Goal: Task Accomplishment & Management: Manage account settings

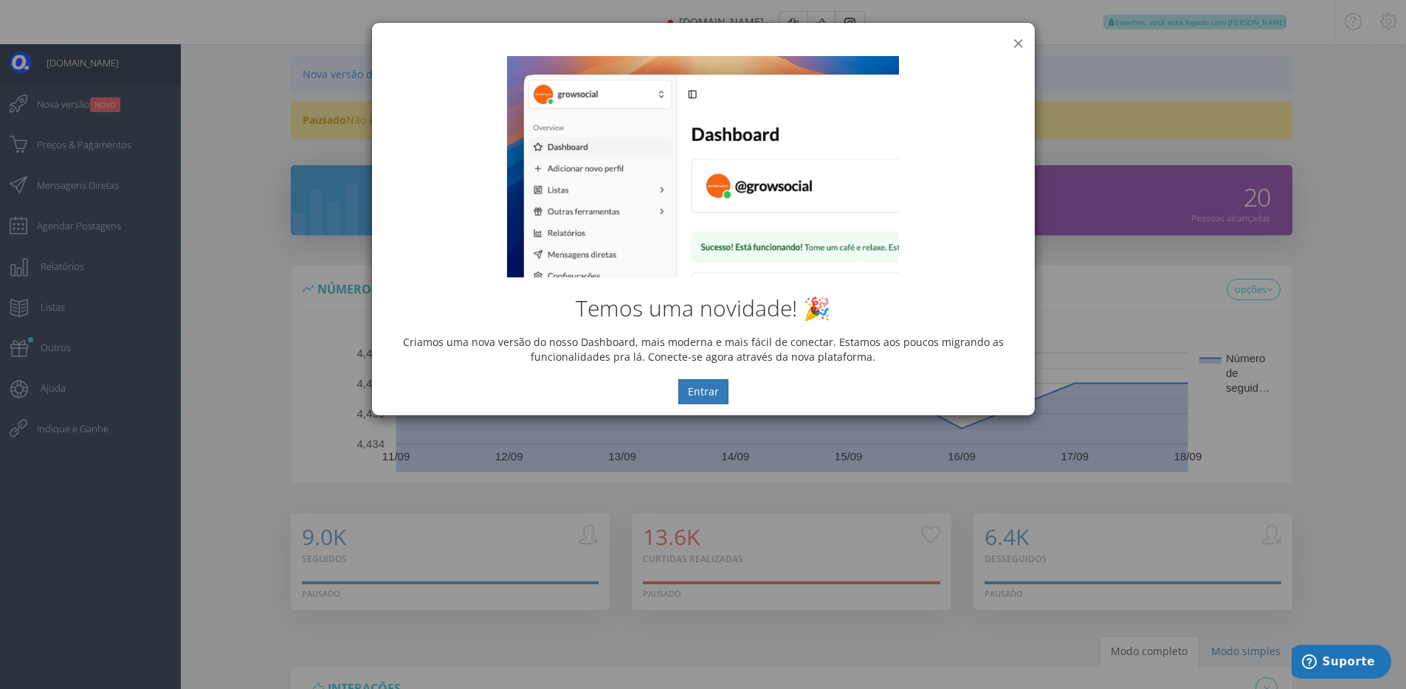
click at [1019, 44] on button "×" at bounding box center [1018, 43] width 11 height 20
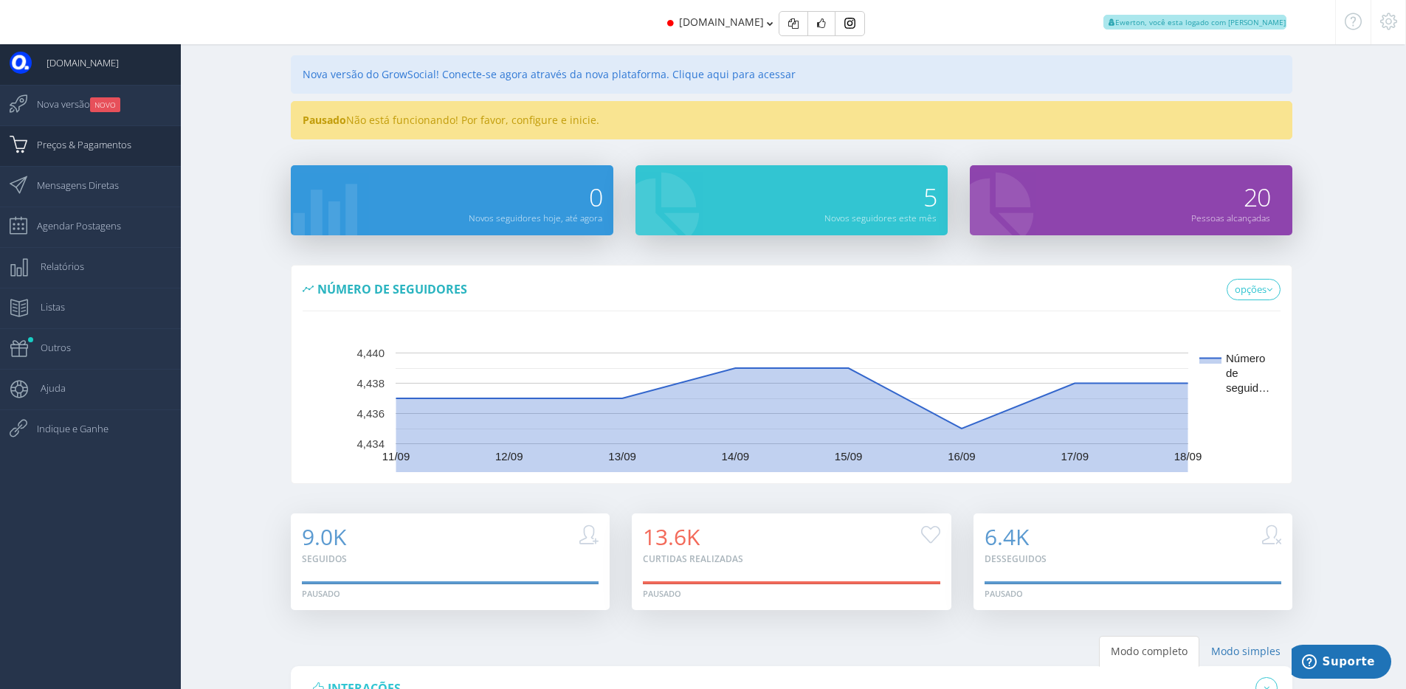
click at [104, 140] on span "Preços & Pagamentos" at bounding box center [76, 144] width 109 height 37
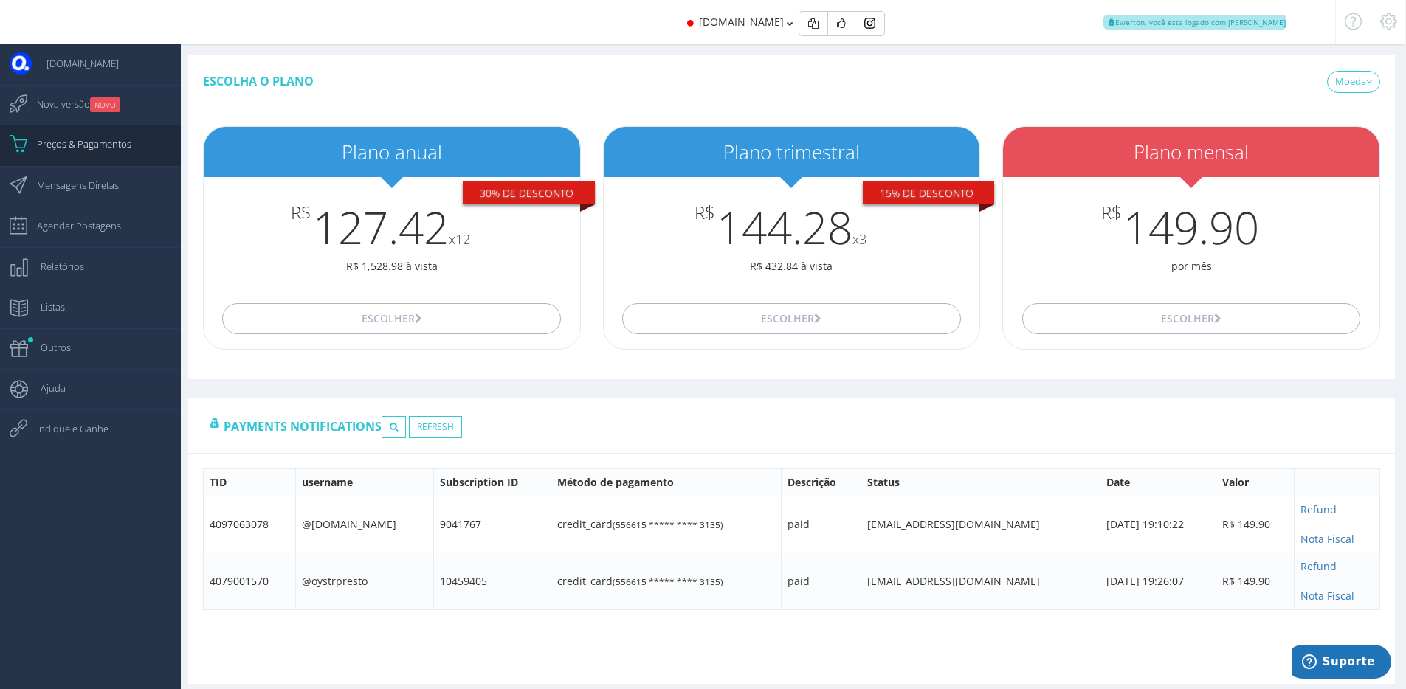
scroll to position [15, 0]
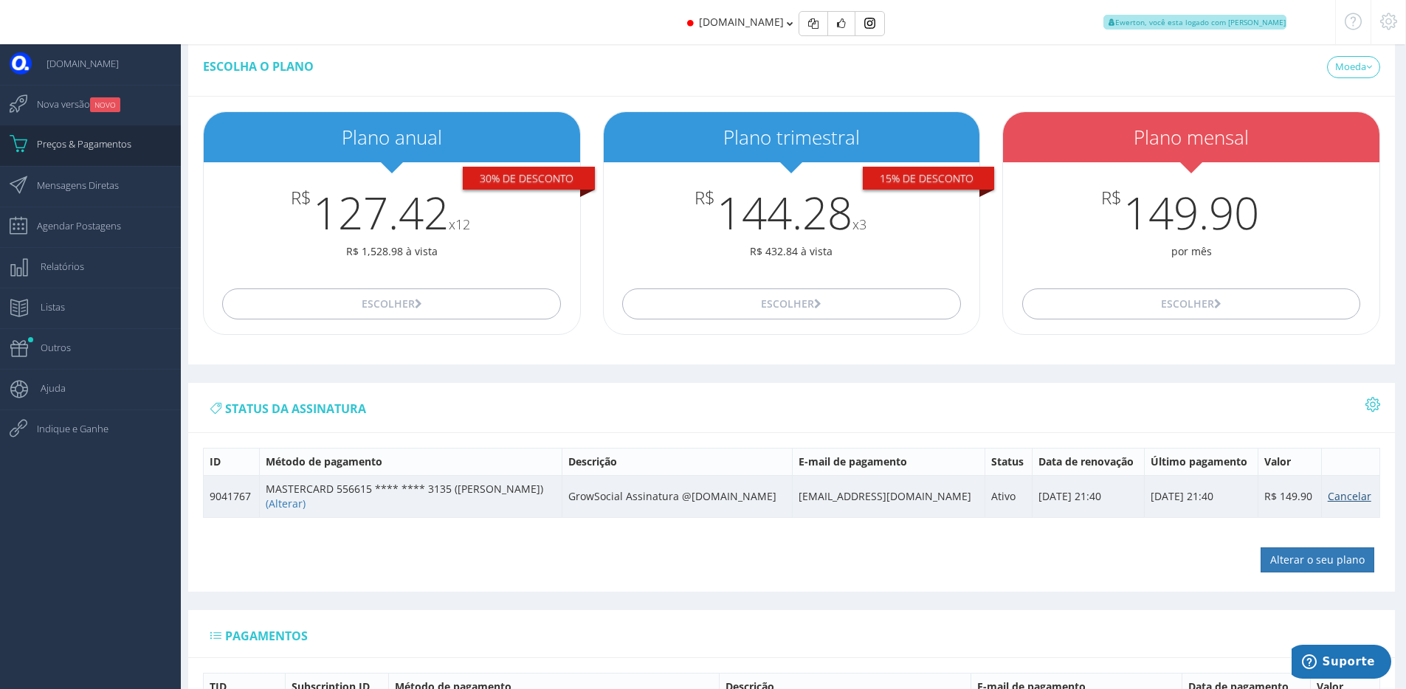
click at [1335, 495] on link "Cancelar" at bounding box center [1350, 496] width 44 height 14
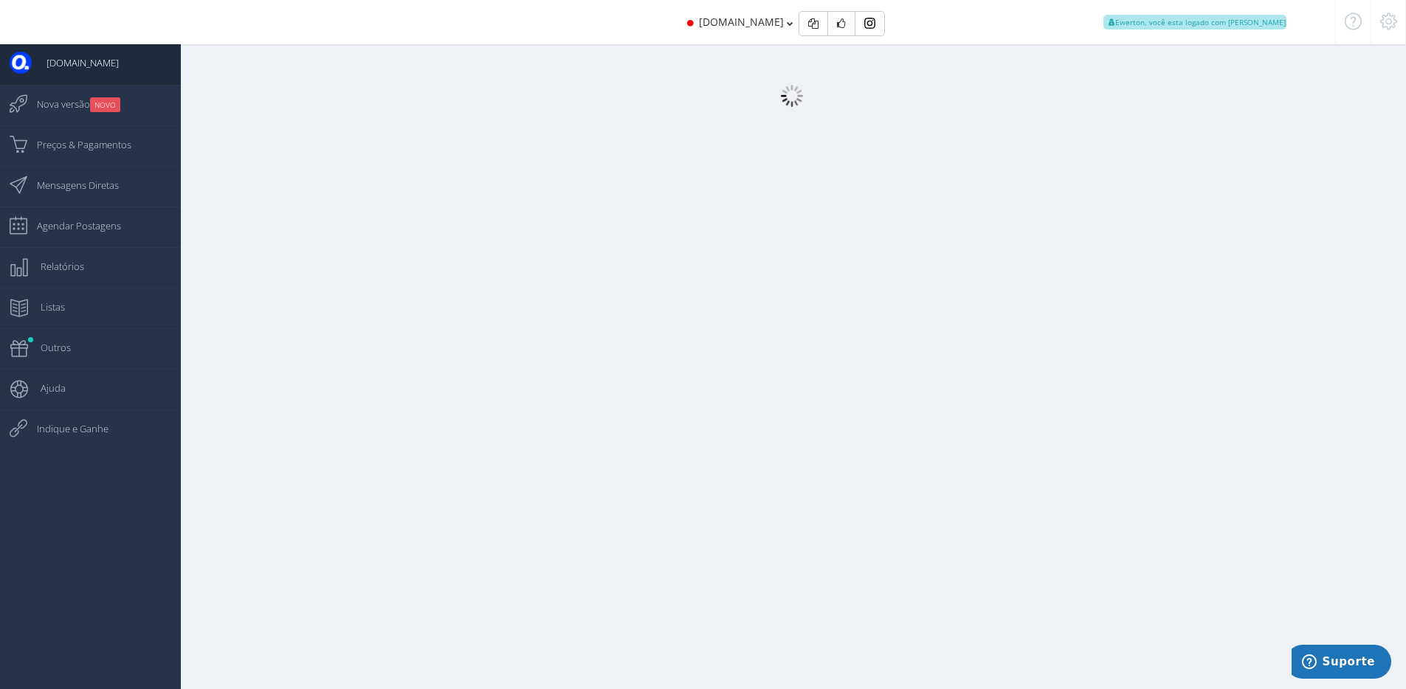
select select "359"
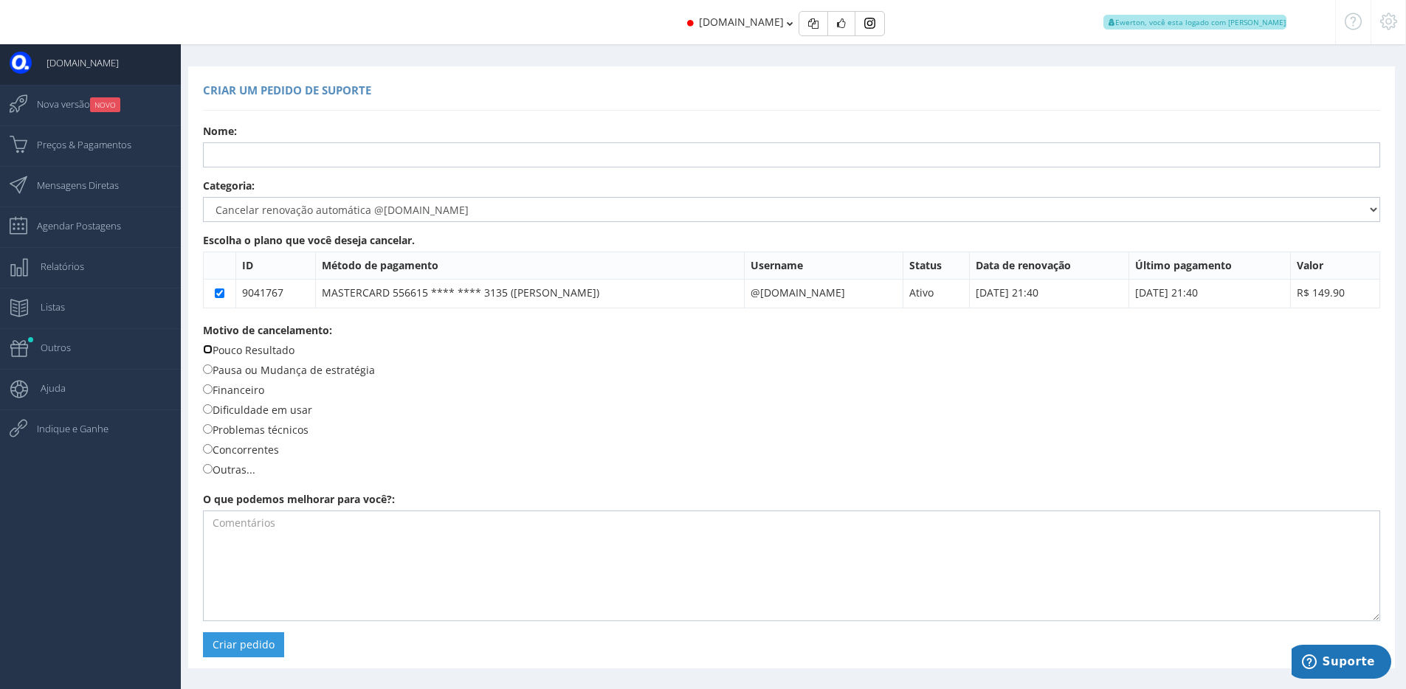
click at [210, 350] on input "Pouco Resultado" at bounding box center [208, 350] width 10 height 10
radio input "true"
click at [315, 160] on input "text" at bounding box center [791, 154] width 1177 height 25
click at [309, 154] on input "text" at bounding box center [791, 154] width 1177 height 25
type input "Rafael"
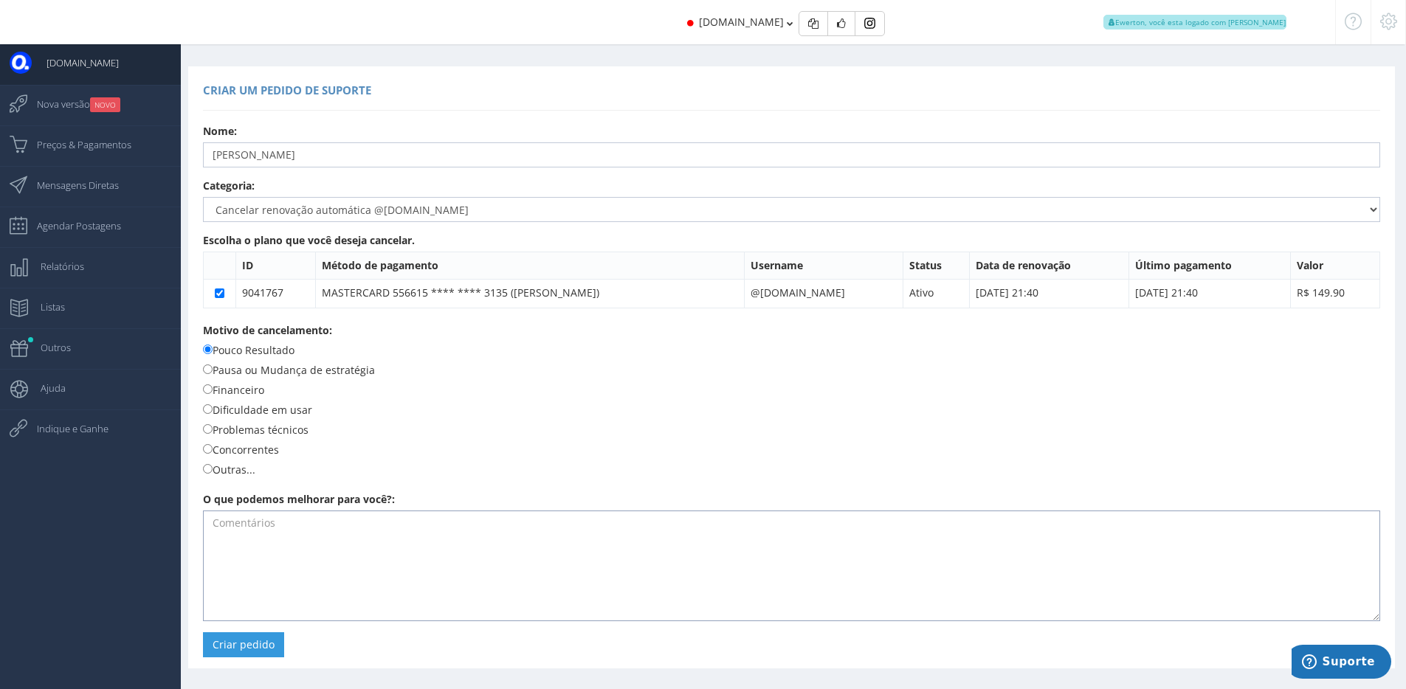
click at [276, 574] on textarea at bounding box center [791, 566] width 1177 height 111
type textarea "Cancelada vi"
click at [295, 536] on textarea "Cancelada vi" at bounding box center [791, 566] width 1177 height 111
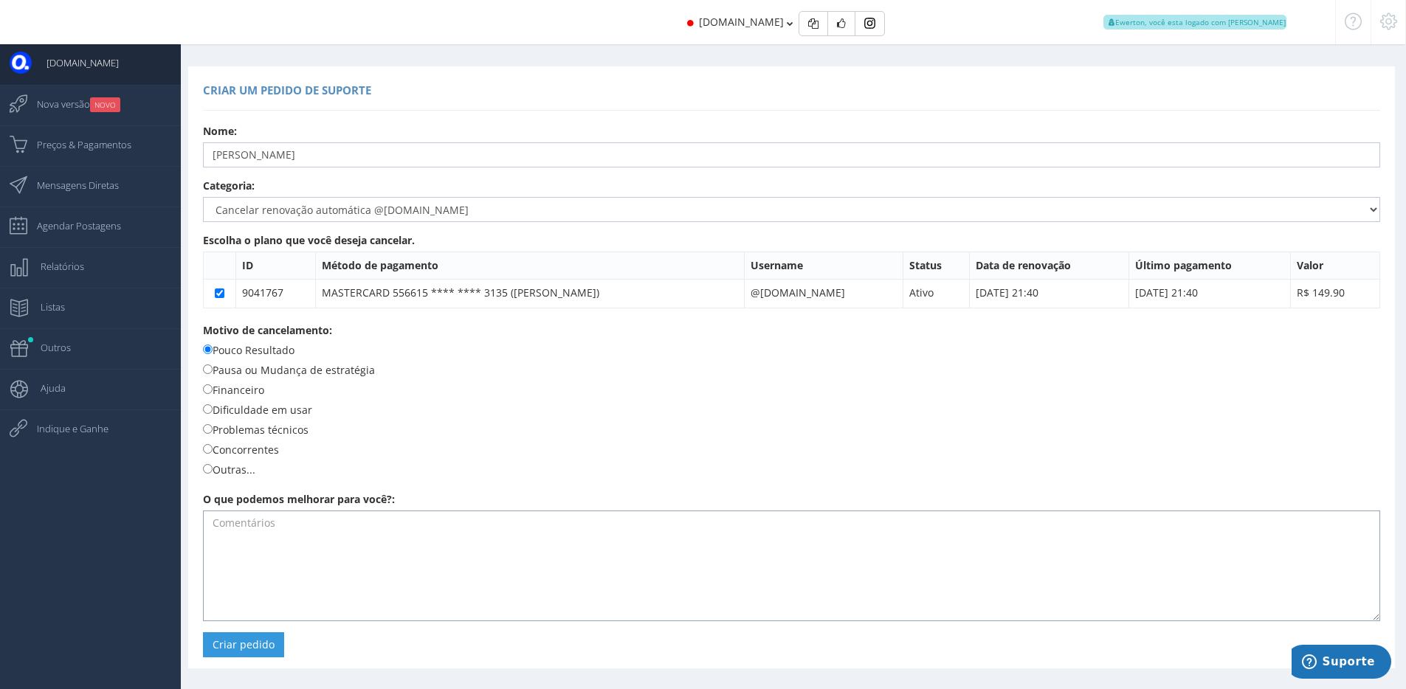
click at [280, 583] on textarea at bounding box center [791, 566] width 1177 height 111
click at [245, 645] on button "Criar pedido" at bounding box center [243, 645] width 81 height 25
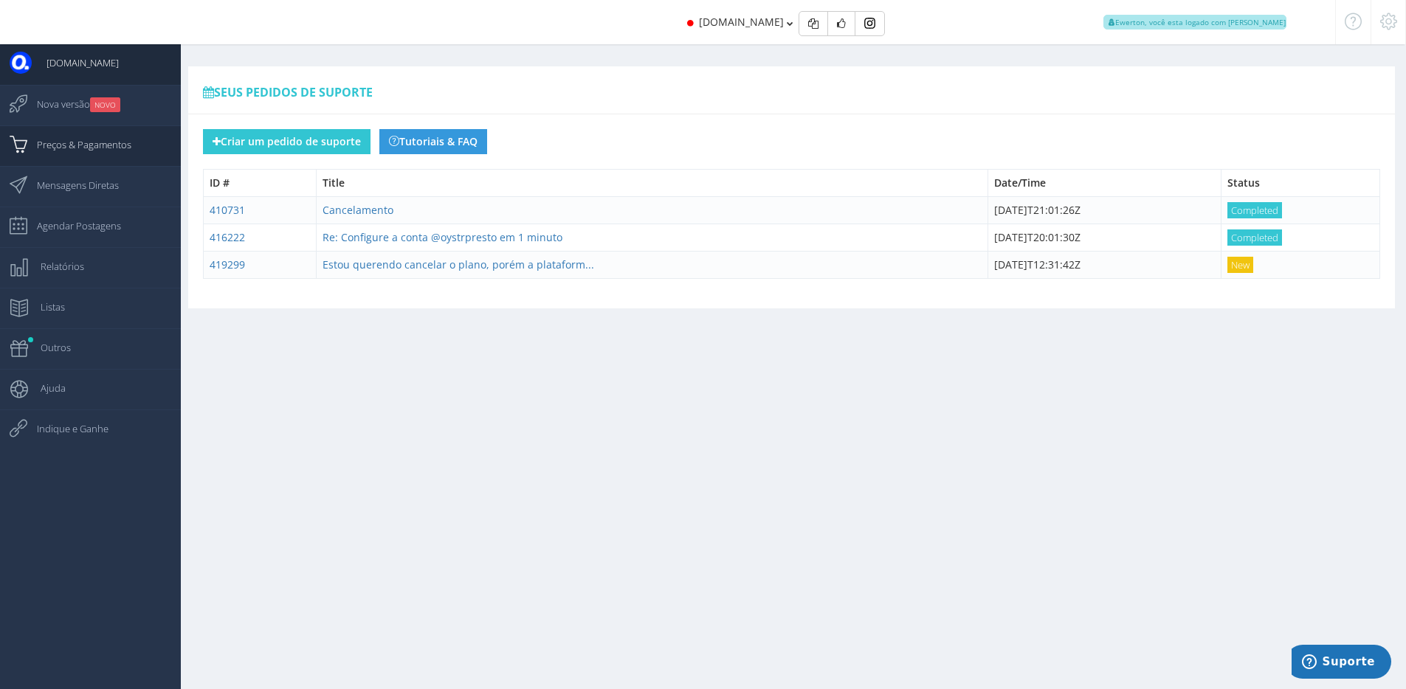
click at [123, 145] on span "Preços & Pagamentos" at bounding box center [76, 144] width 109 height 37
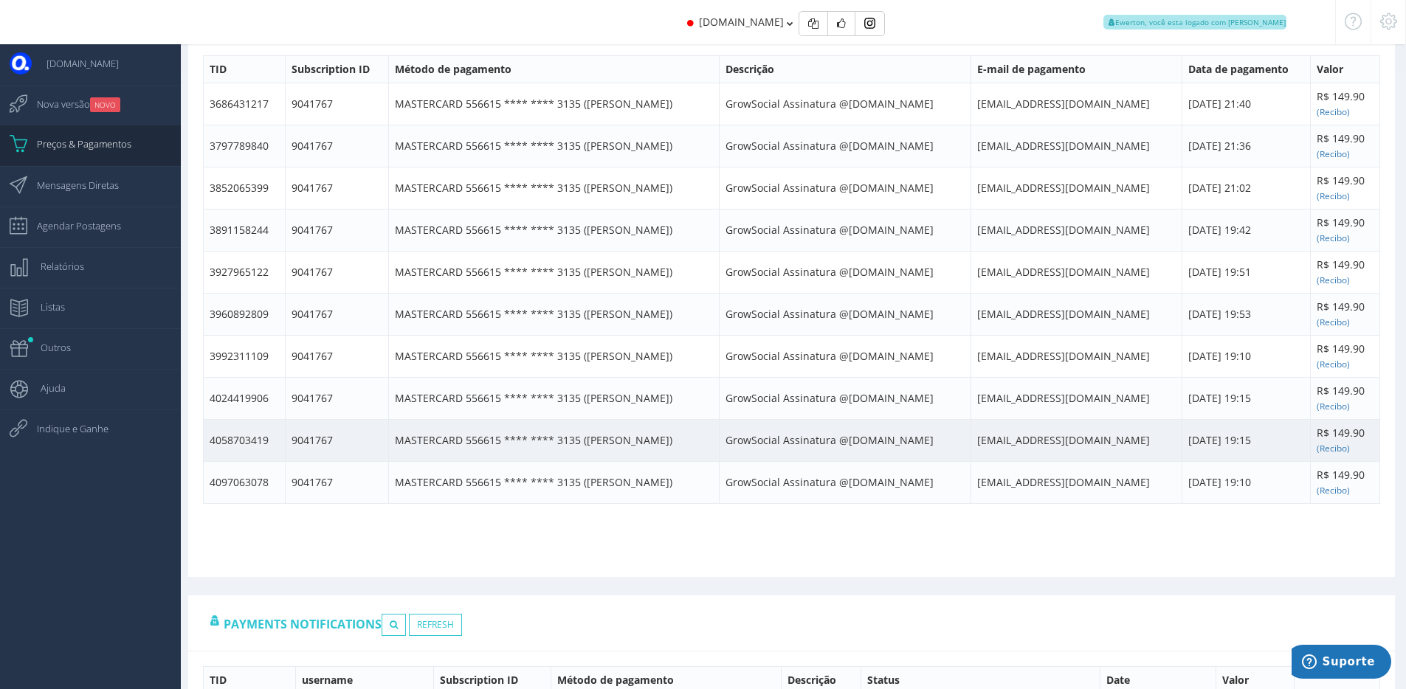
scroll to position [632, 0]
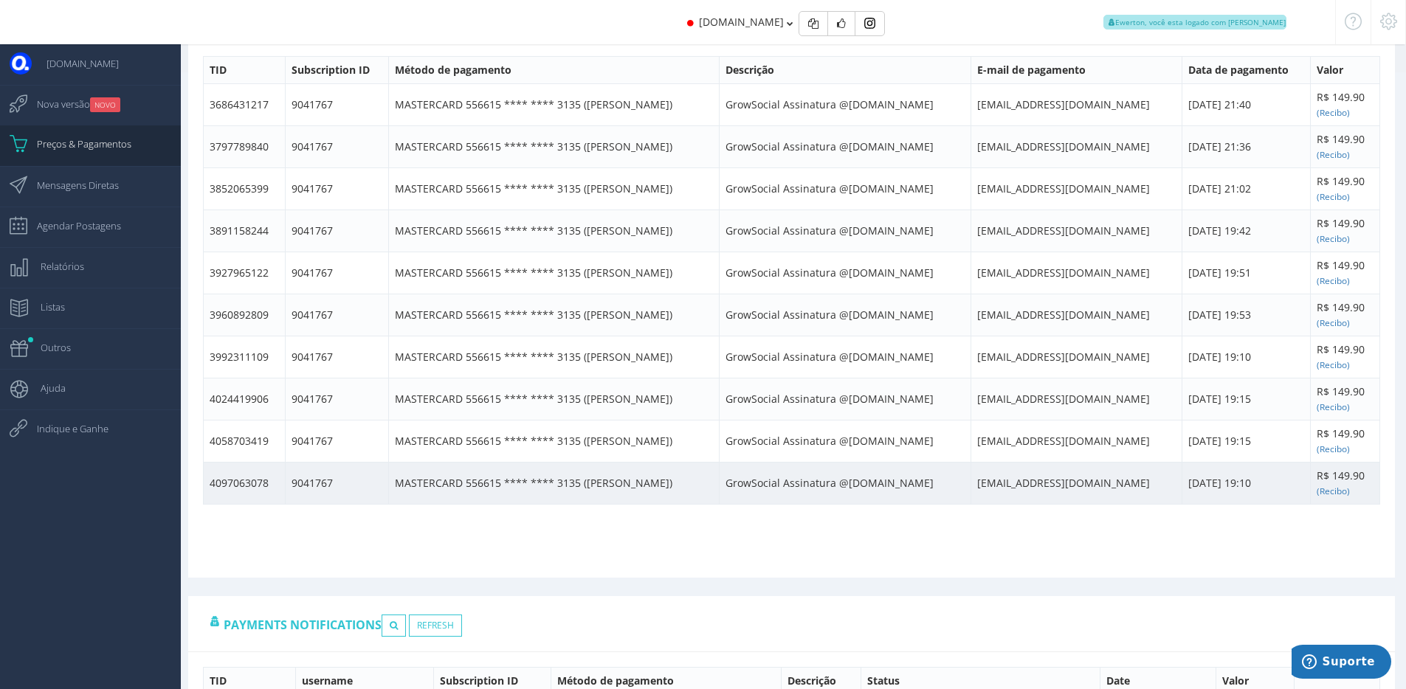
click at [261, 486] on td "4097063078" at bounding box center [245, 483] width 82 height 42
copy td "4097063078"
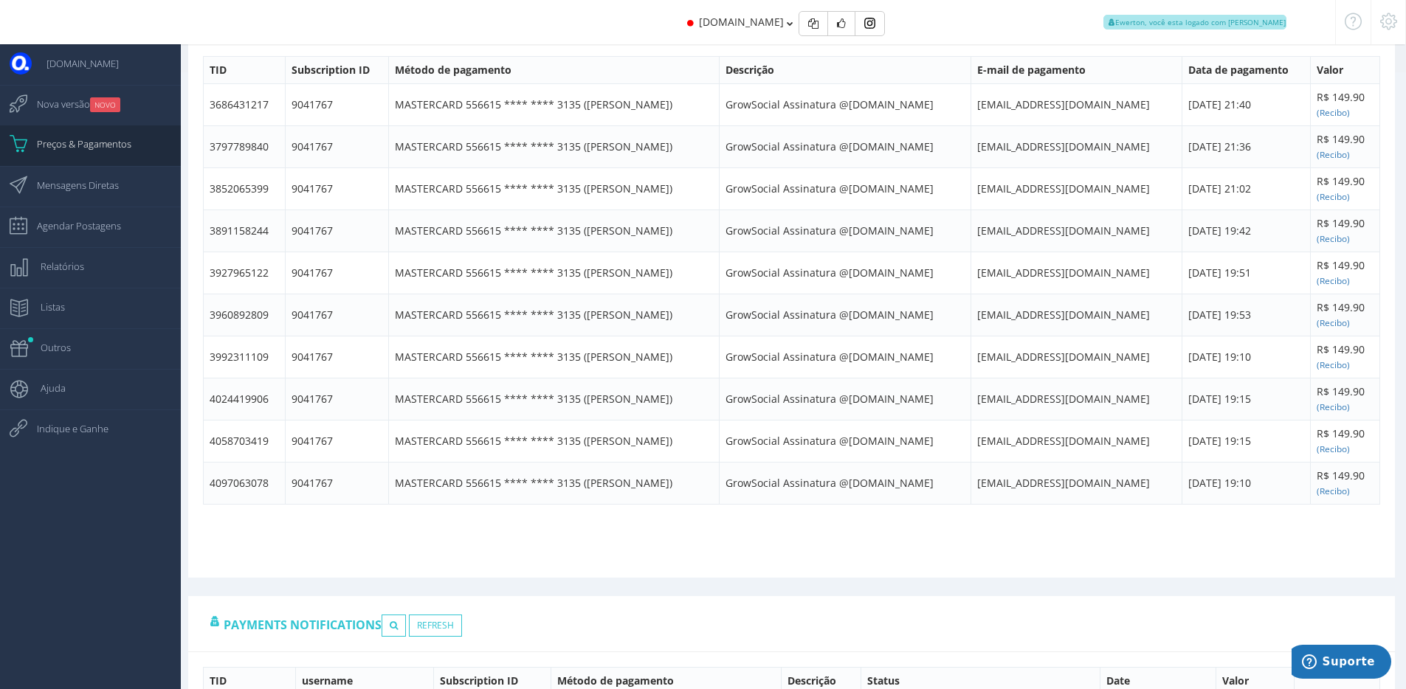
click at [615, 45] on div "Pagamentos TID Subscription ID Método de pagamento Descrição E-mail de pagament…" at bounding box center [791, 285] width 1207 height 585
click at [615, 36] on div "oystr.com.br Ewerton, você esta logado com Suporte" at bounding box center [703, 22] width 1265 height 44
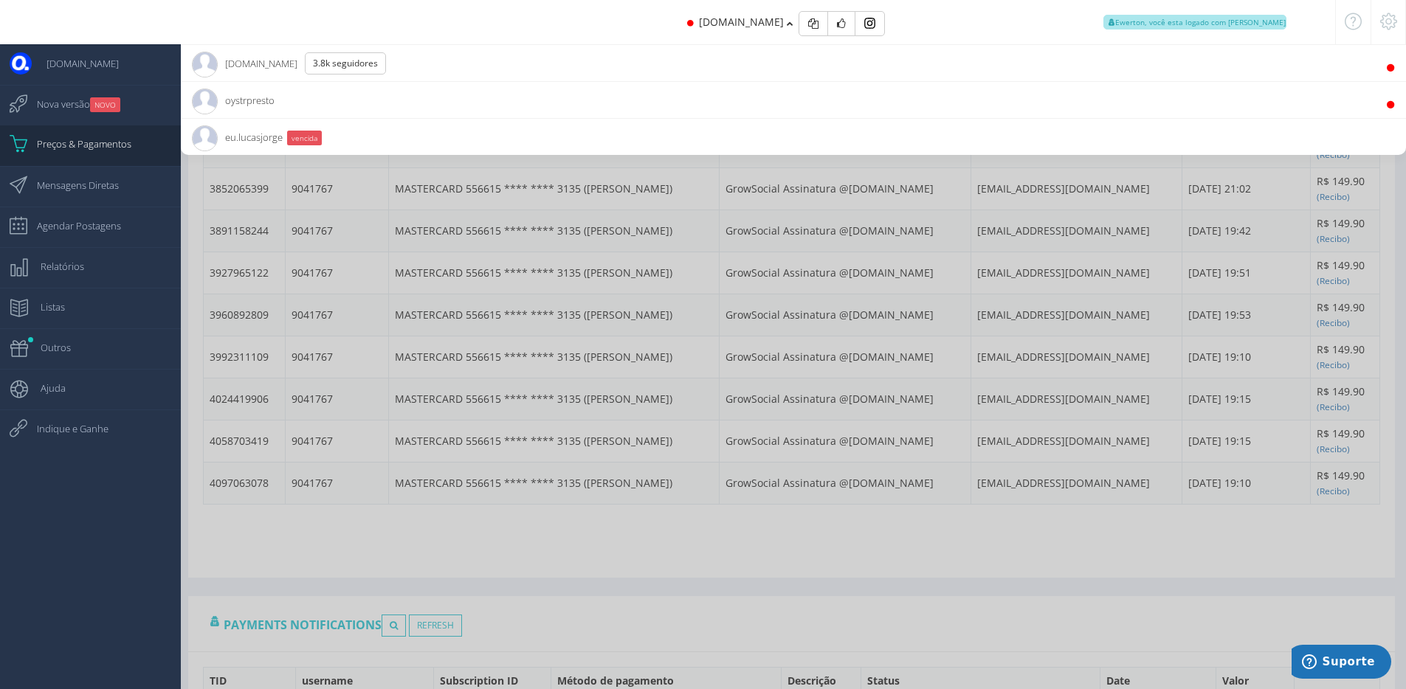
click at [531, 99] on li "oystrpresto 76 Seguidores" at bounding box center [793, 99] width 1225 height 37
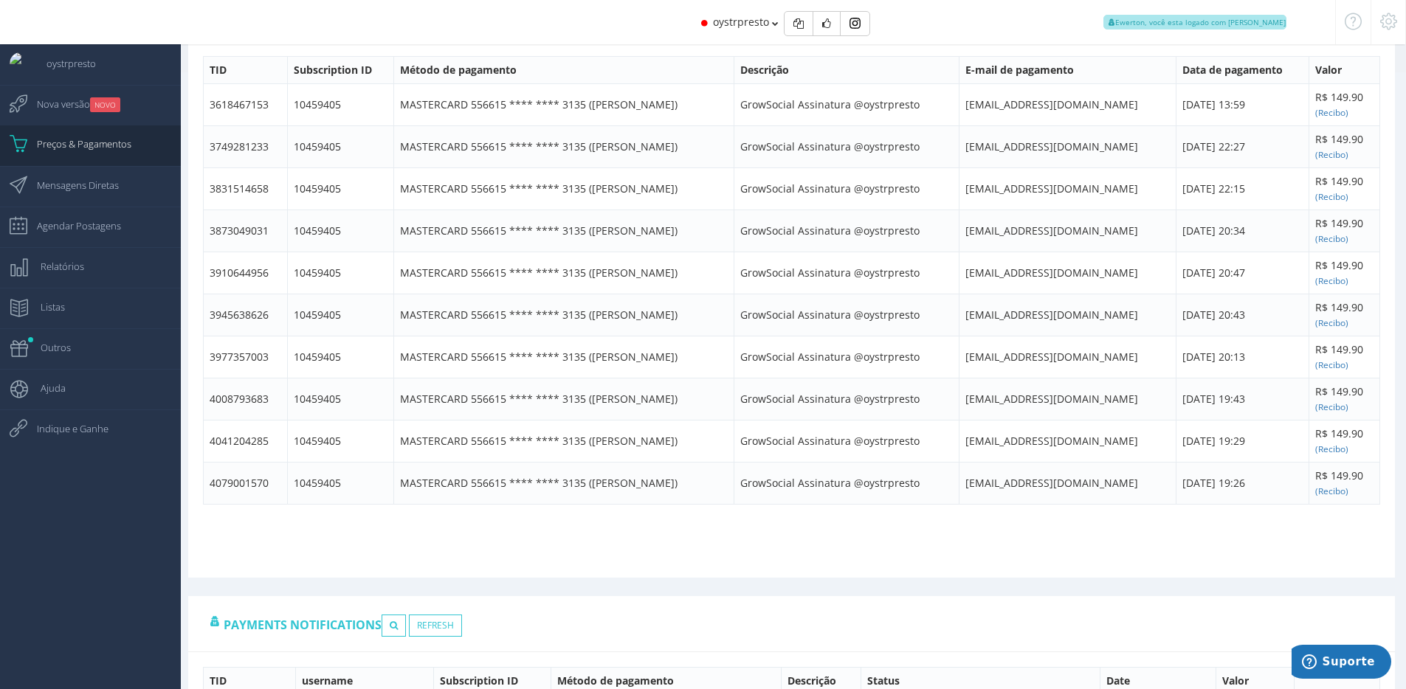
scroll to position [844, 0]
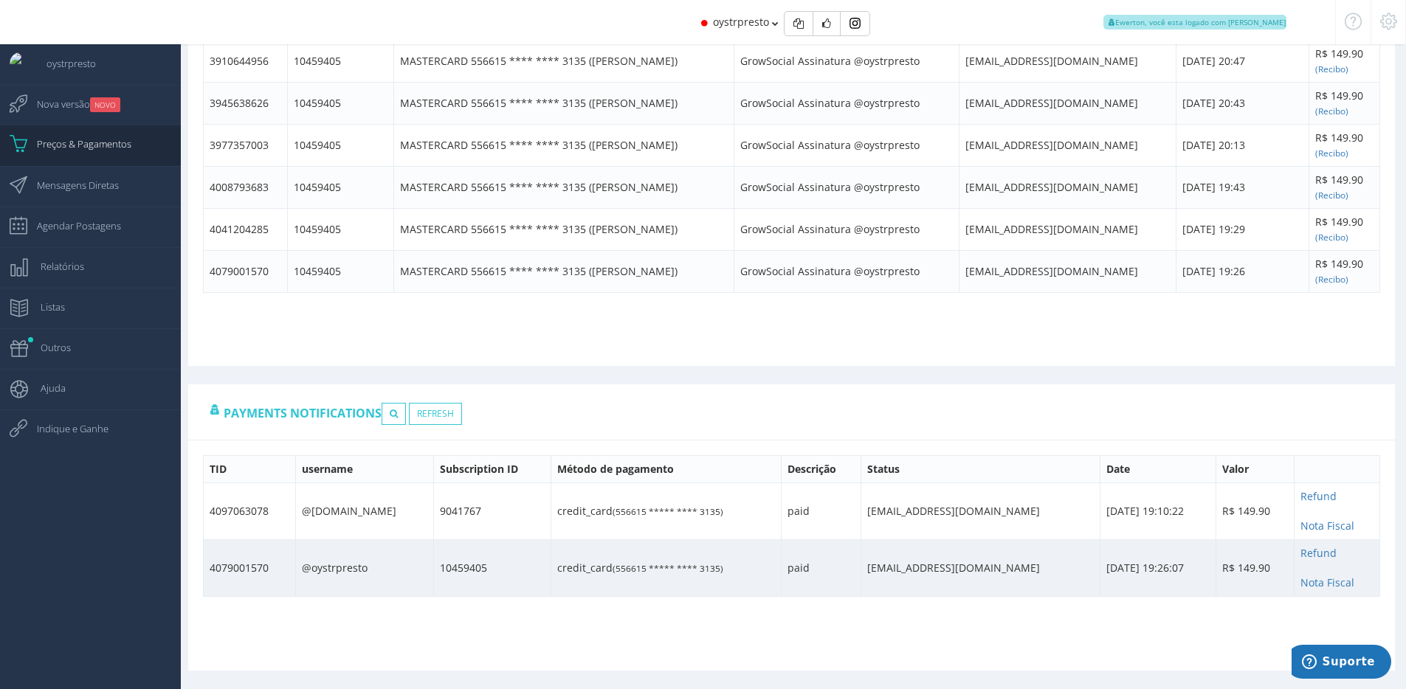
click at [263, 566] on td "4079001570" at bounding box center [250, 568] width 92 height 57
copy td "4079001570"
